Goal: Transaction & Acquisition: Subscribe to service/newsletter

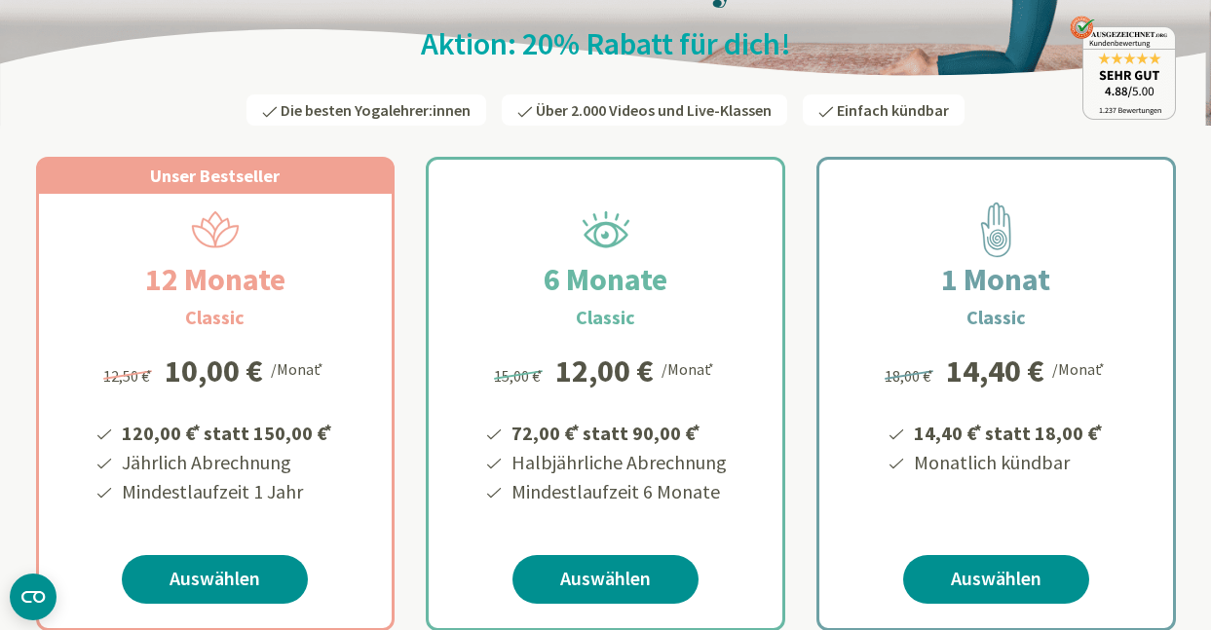
scroll to position [215, 0]
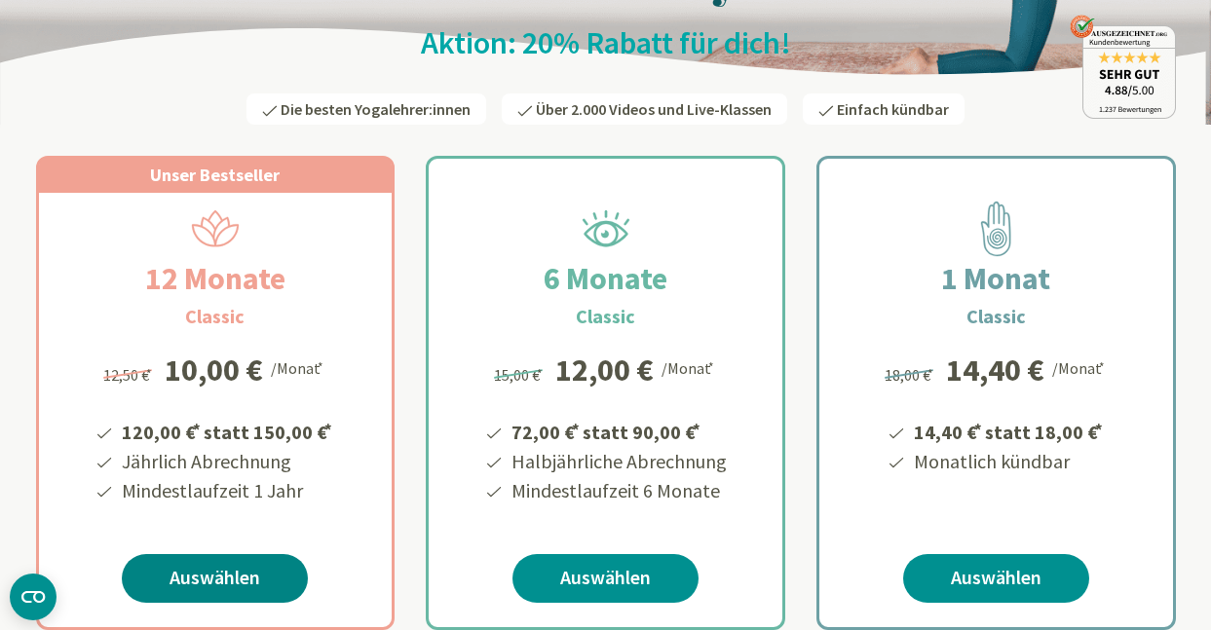
click at [218, 579] on link "Auswählen" at bounding box center [215, 578] width 186 height 49
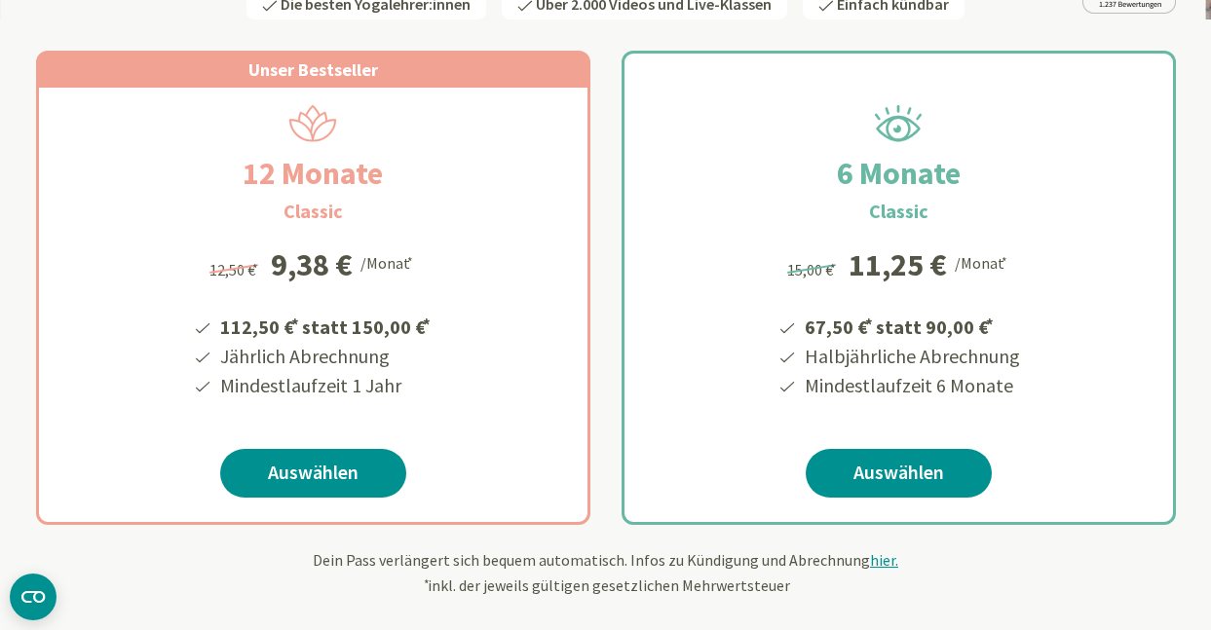
scroll to position [338, 0]
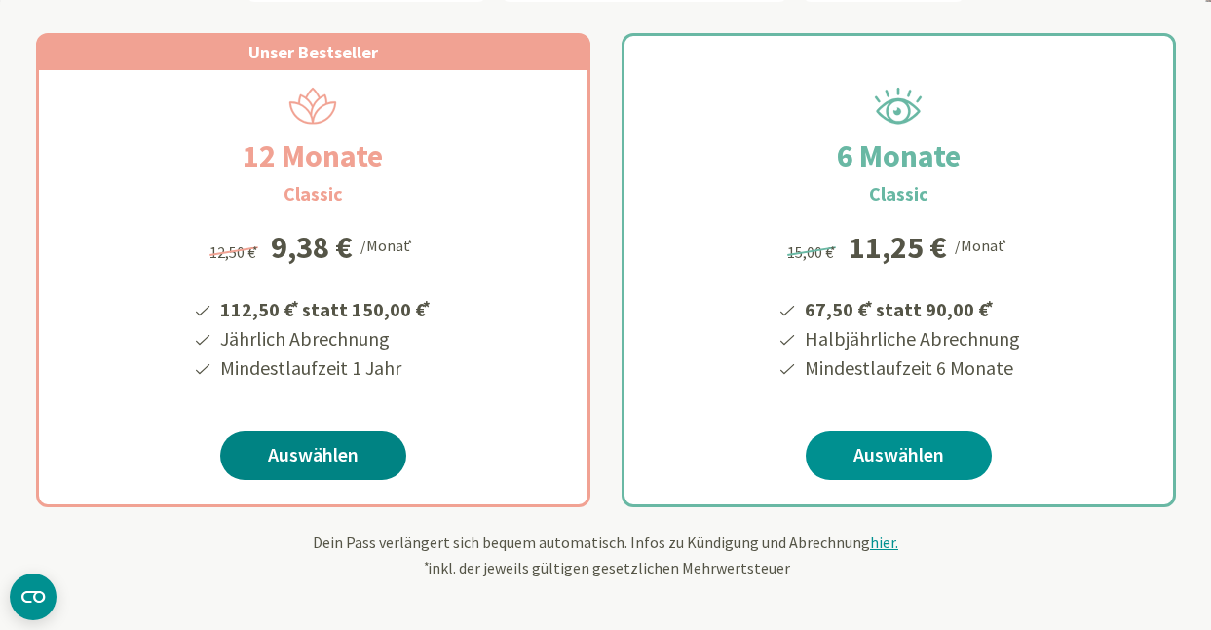
click at [317, 458] on link "Auswählen" at bounding box center [313, 456] width 186 height 49
